Goal: Task Accomplishment & Management: Use online tool/utility

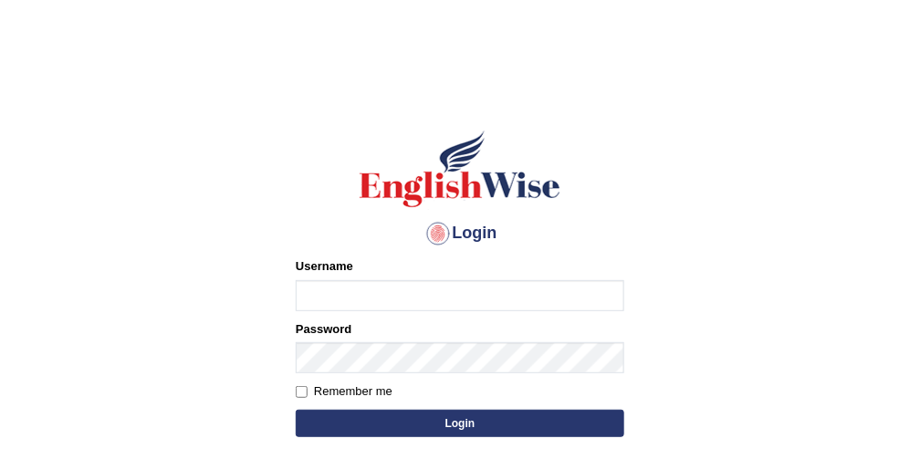
type input "obehi00"
click at [345, 425] on button "Login" at bounding box center [460, 423] width 328 height 27
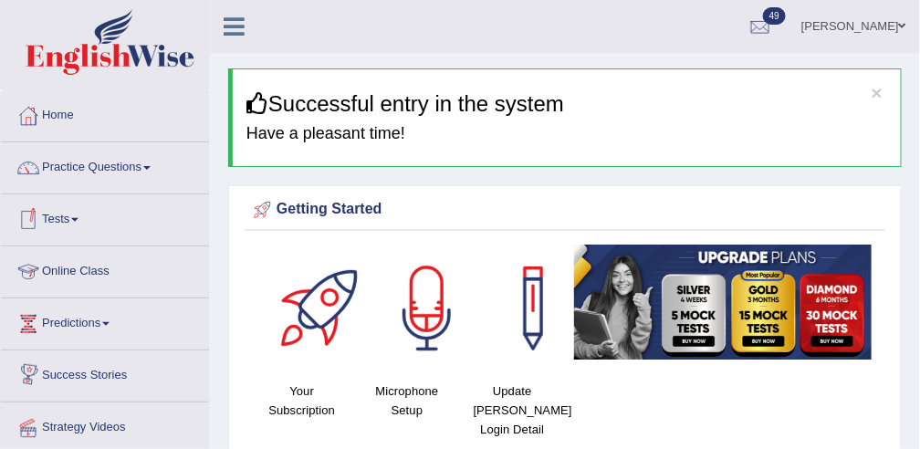
click at [106, 277] on link "Online Class" at bounding box center [105, 269] width 208 height 46
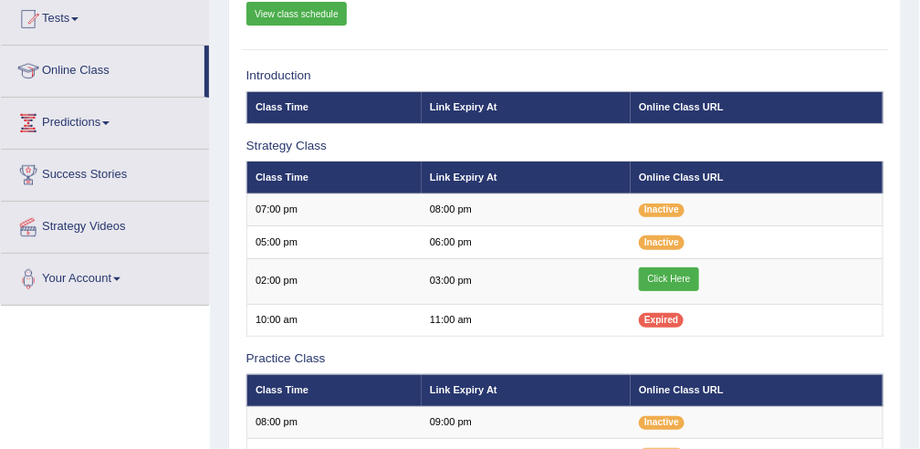
scroll to position [202, 0]
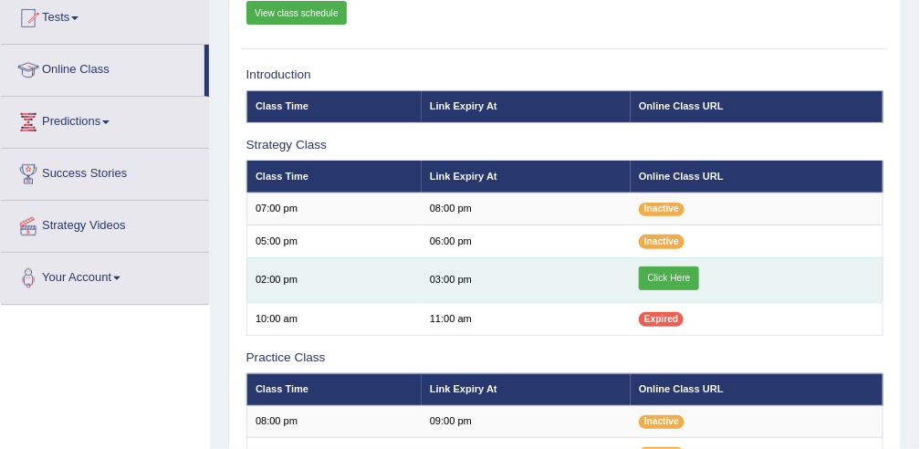
click at [668, 277] on link "Click Here" at bounding box center [669, 278] width 60 height 24
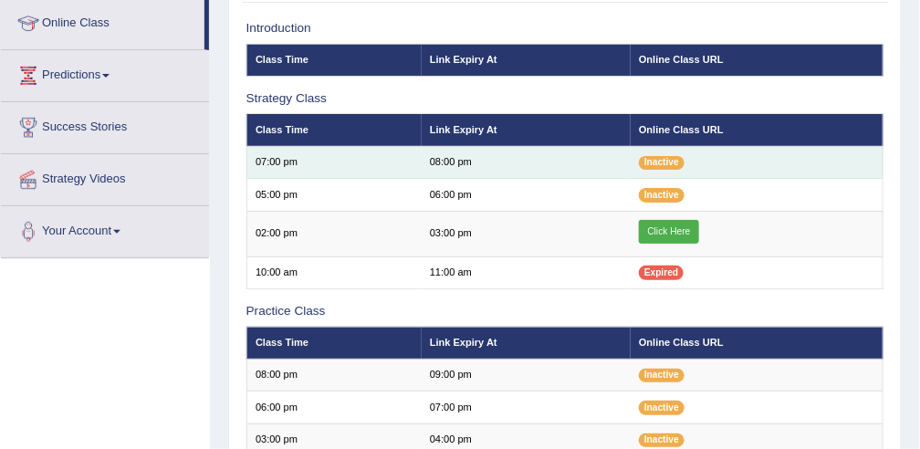
scroll to position [287, 0]
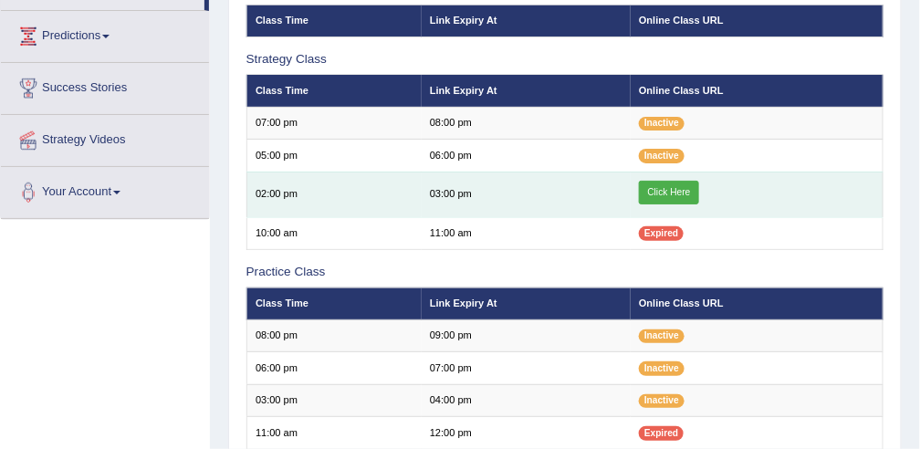
click at [668, 194] on link "Click Here" at bounding box center [669, 193] width 60 height 24
click at [661, 190] on link "Click Here" at bounding box center [669, 193] width 60 height 24
